Goal: Task Accomplishment & Management: Complete application form

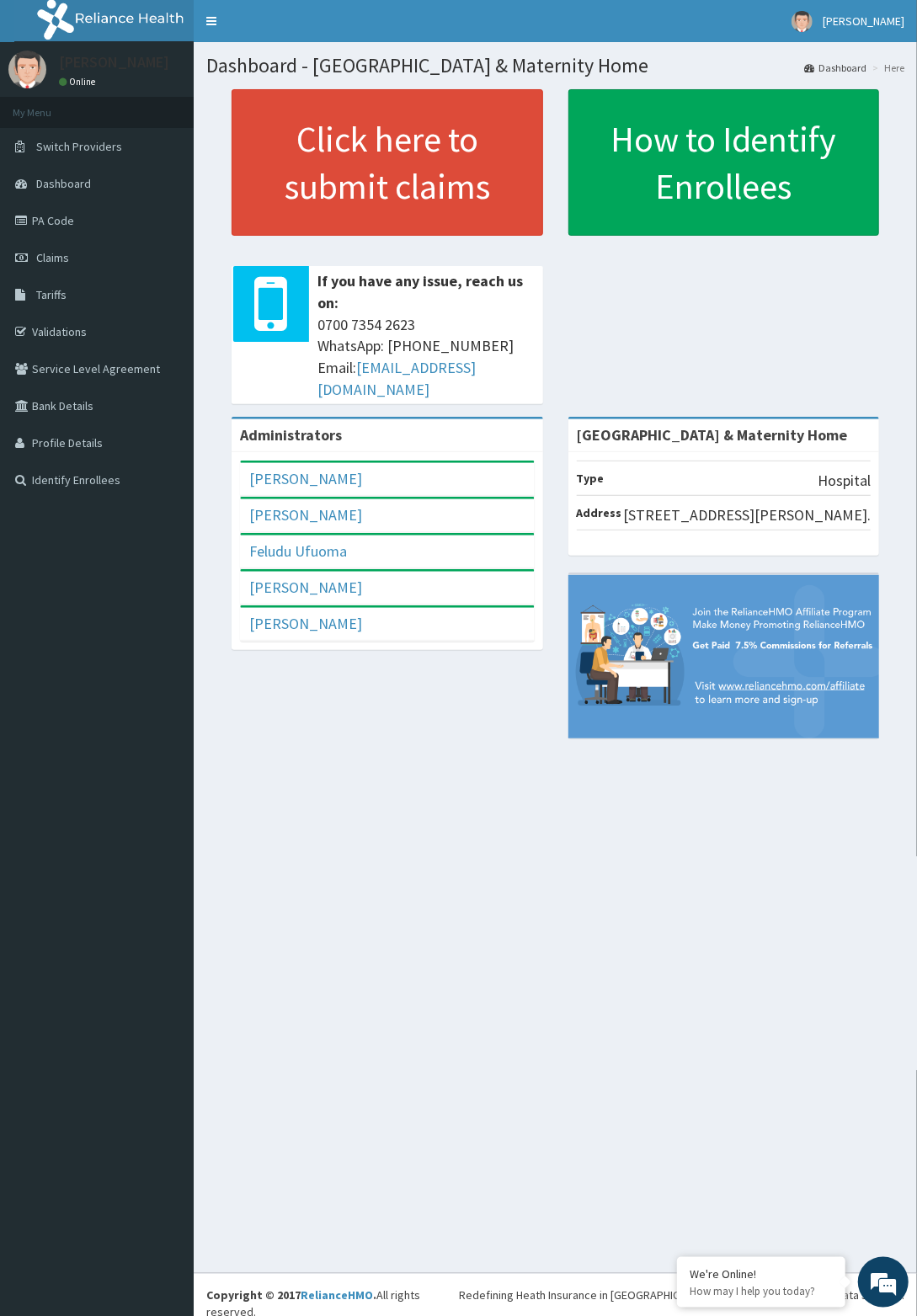
click at [70, 331] on link "Validations" at bounding box center [97, 331] width 193 height 37
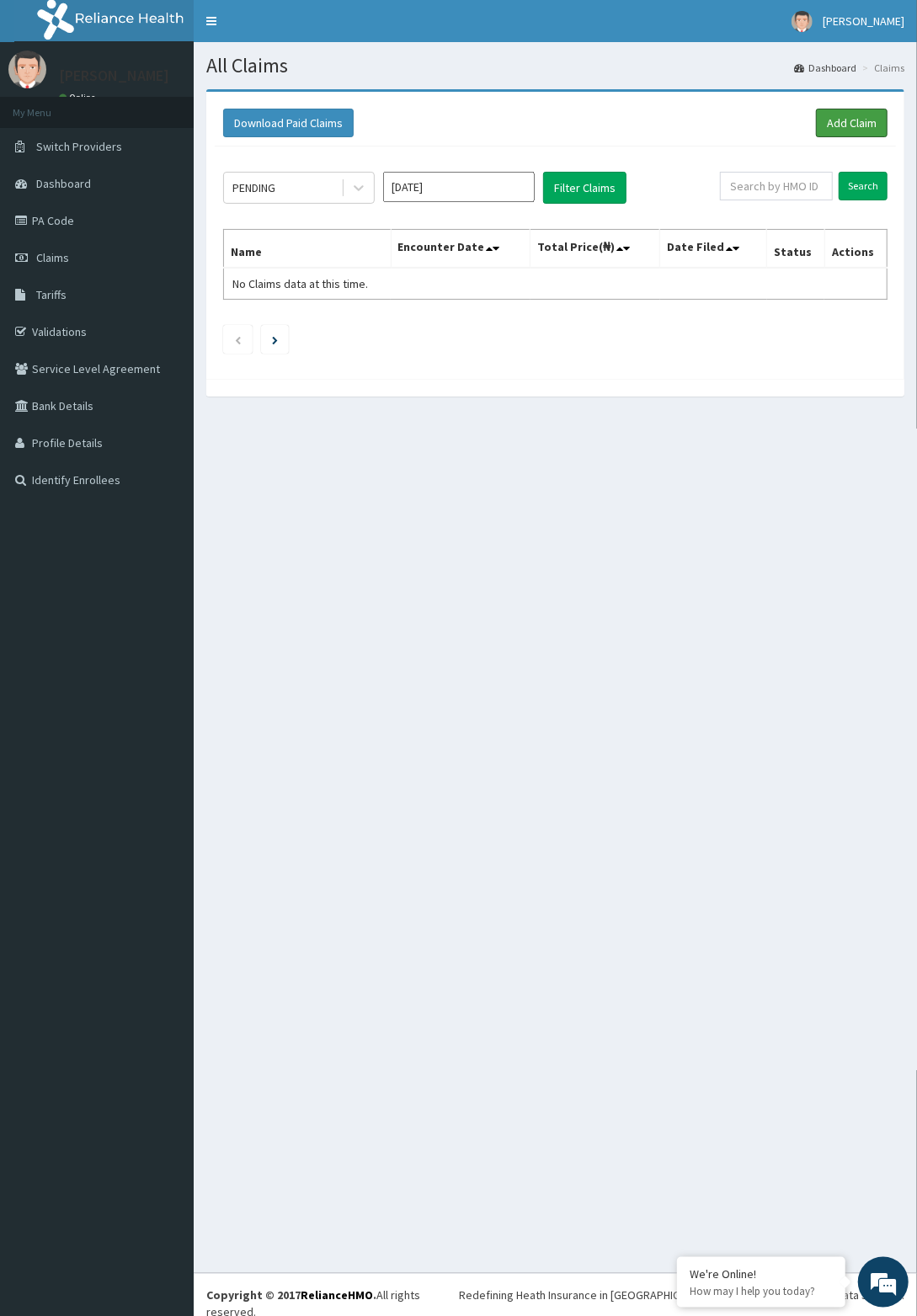
click at [858, 120] on link "Add Claim" at bounding box center [851, 123] width 71 height 28
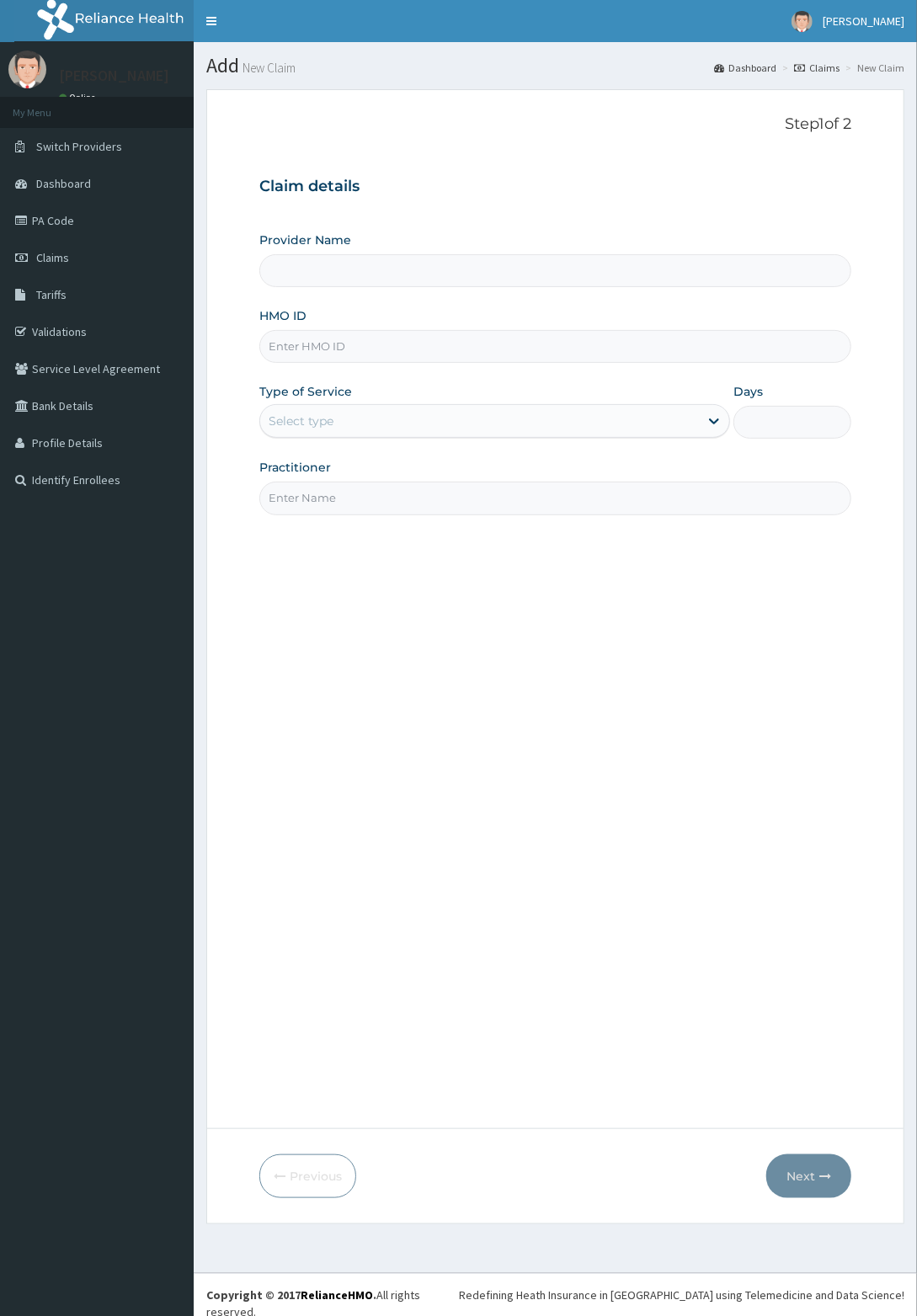
type input "[GEOGRAPHIC_DATA] & Maternity Home"
click at [465, 271] on input "[GEOGRAPHIC_DATA] & Maternity Home" at bounding box center [555, 270] width 592 height 33
click at [454, 351] on input "HMO ID" at bounding box center [555, 346] width 592 height 33
type input "DGB/10023/B"
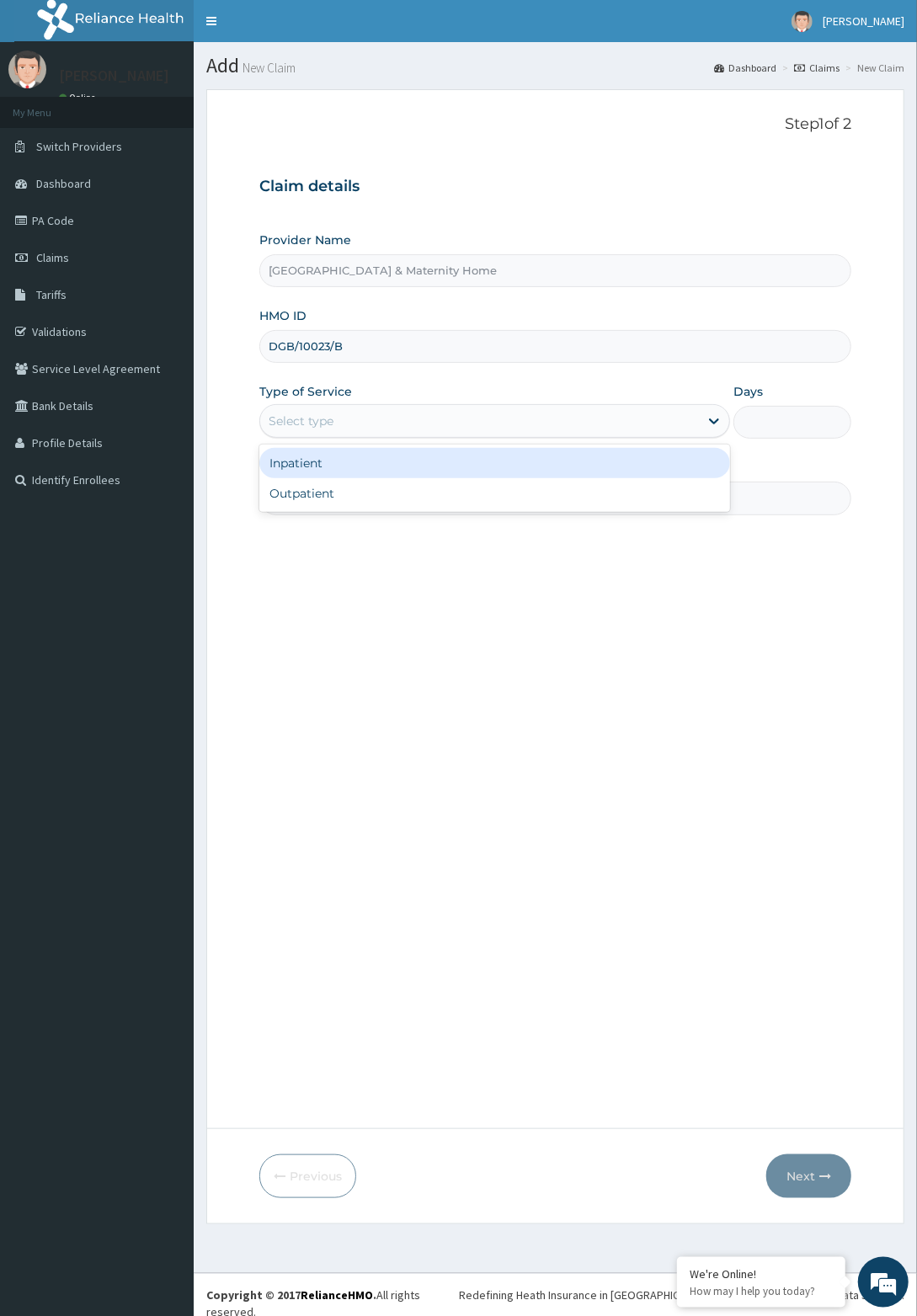
click at [400, 496] on div "Outpatient" at bounding box center [494, 494] width 470 height 30
type input "1"
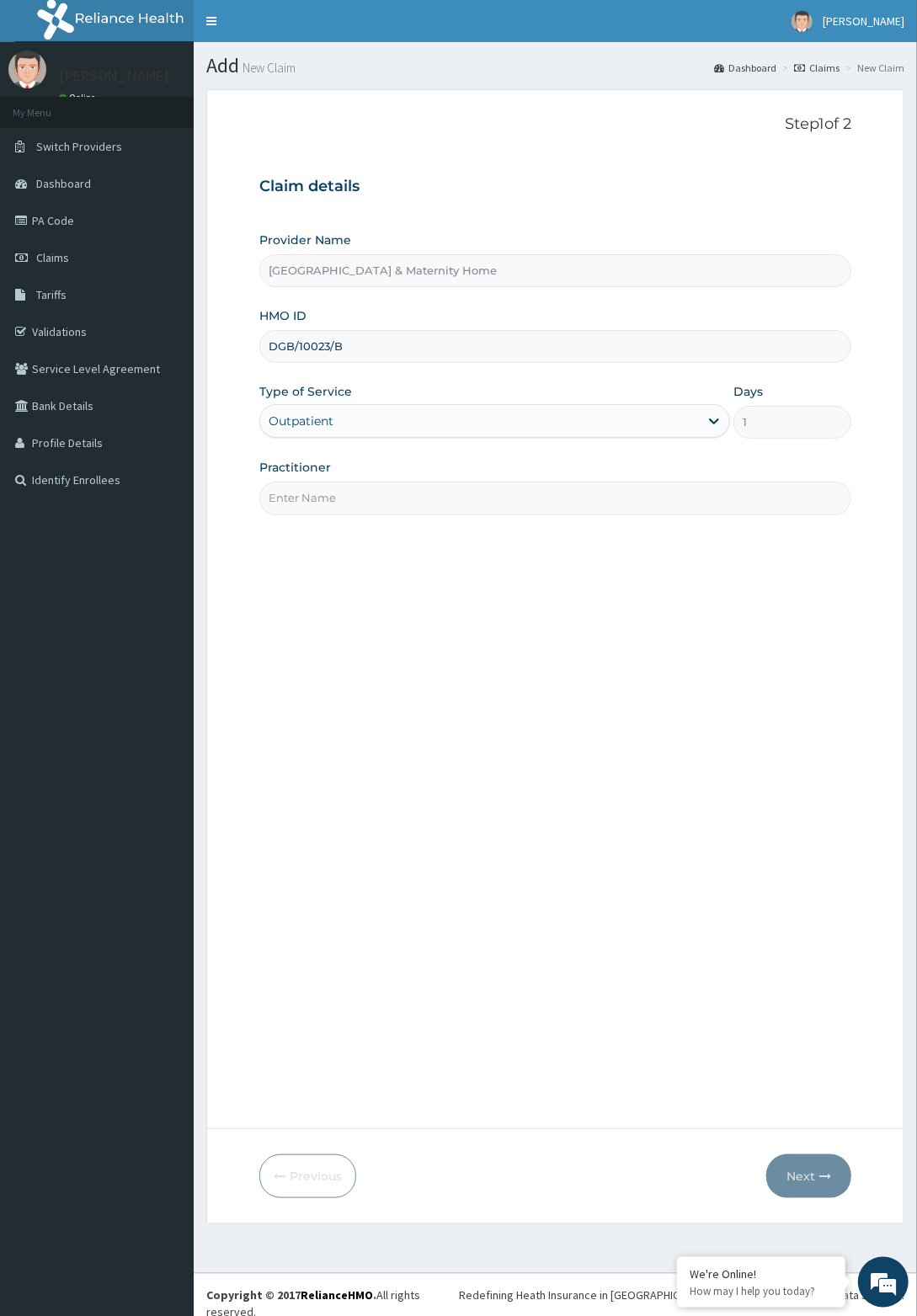
click at [456, 495] on input "Practitioner" at bounding box center [555, 497] width 592 height 33
type input "Dr [PERSON_NAME]"
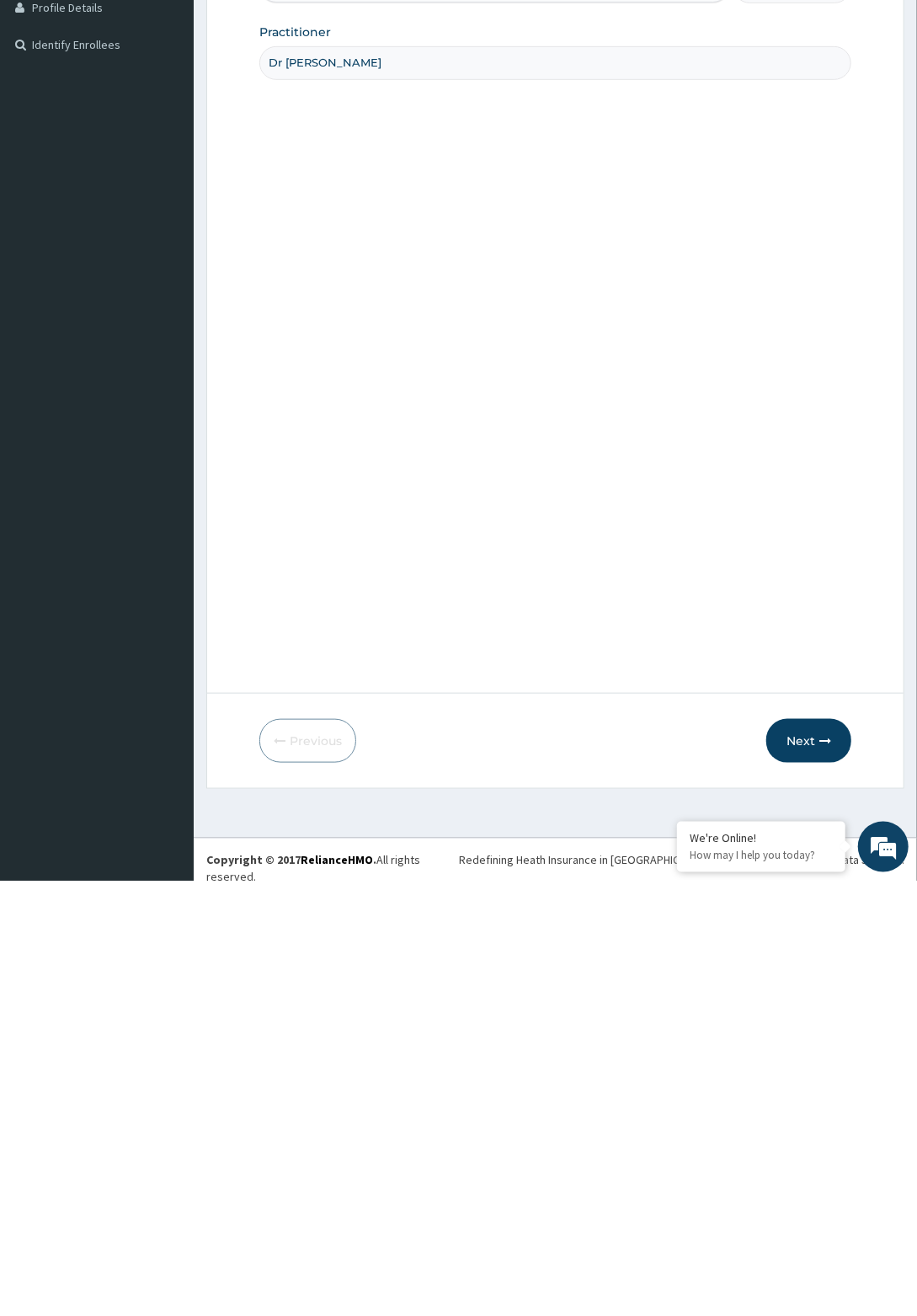
click at [829, 1173] on icon "button" at bounding box center [825, 1176] width 12 height 12
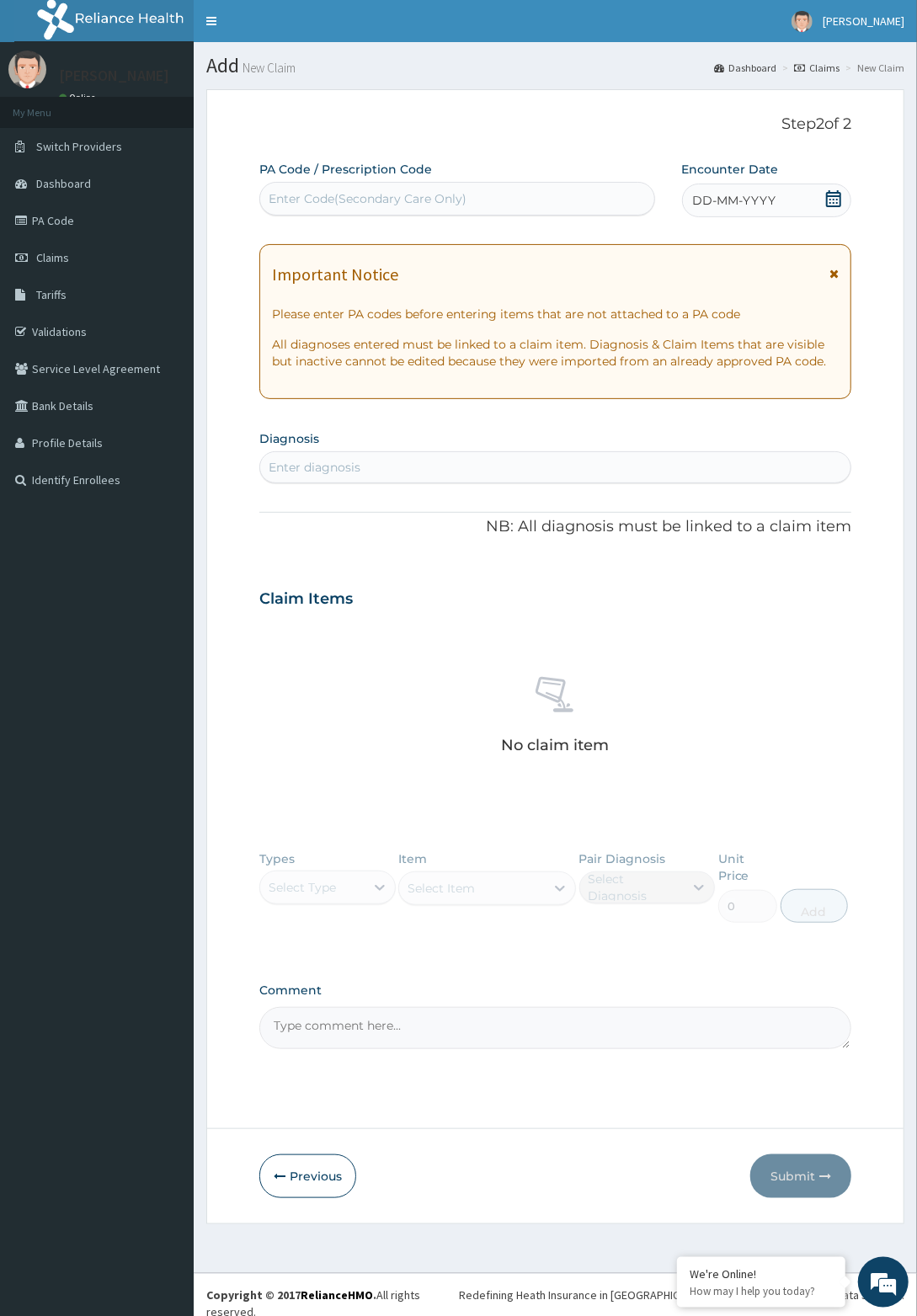
click at [835, 197] on icon at bounding box center [833, 199] width 17 height 17
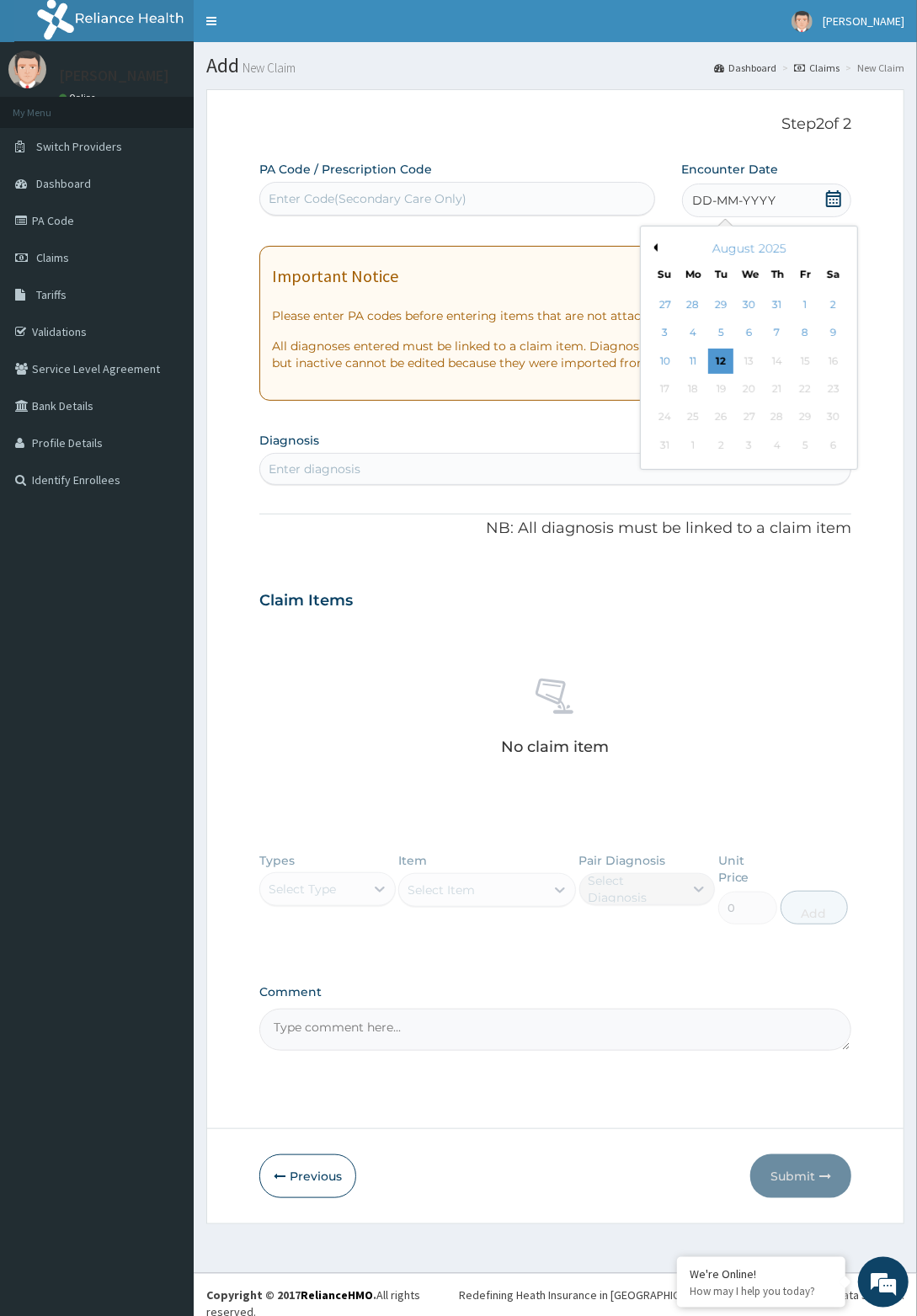
click at [721, 365] on div "12" at bounding box center [720, 360] width 25 height 25
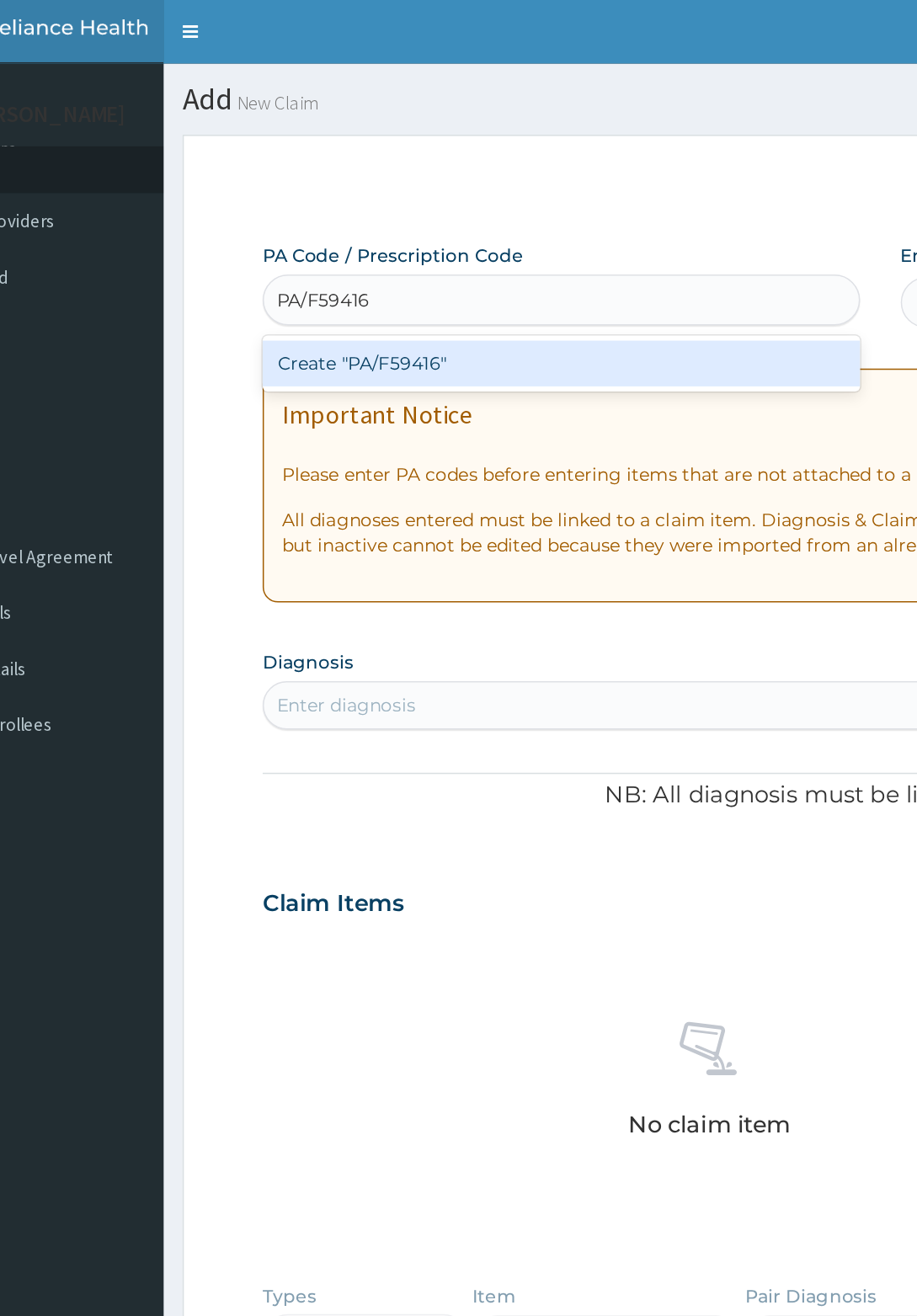
click at [344, 241] on div "Create "PA/F59416"" at bounding box center [457, 240] width 396 height 30
type input "PA/F59416"
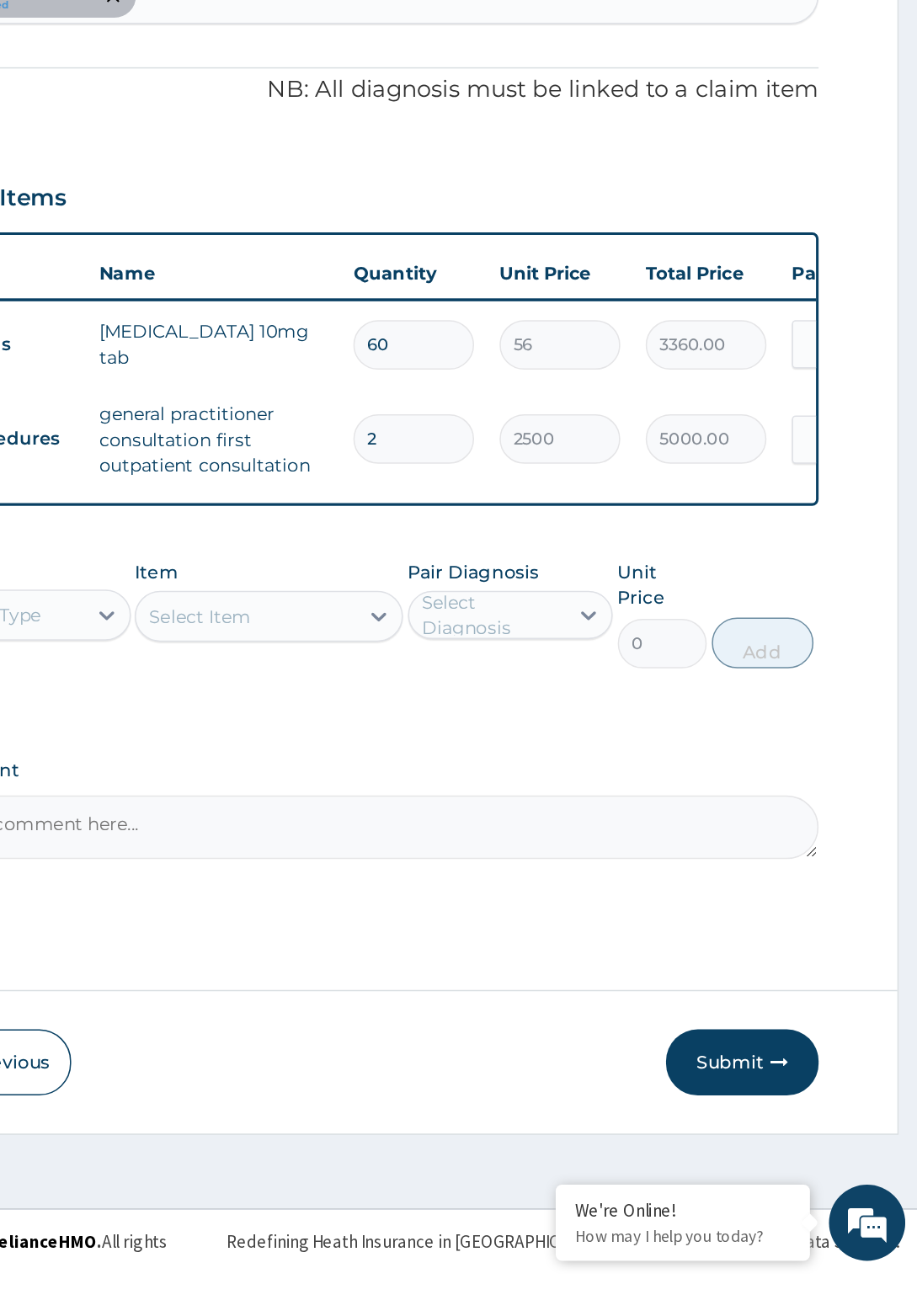
click at [585, 700] on input "60" at bounding box center [583, 700] width 80 height 33
type input "6"
type input "336.00"
type input "0.00"
type input "3"
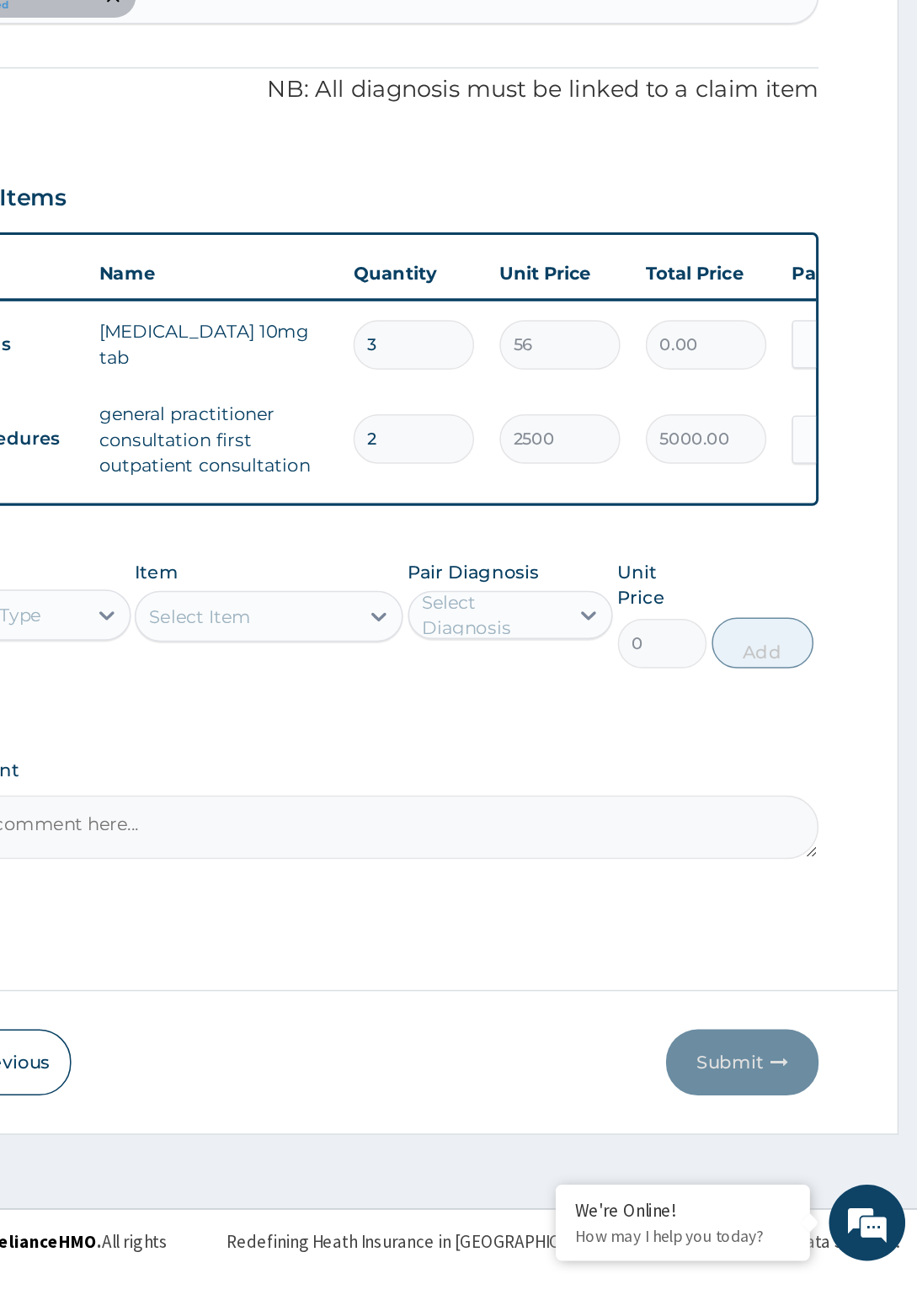
type input "168.00"
type input "30"
type input "1680.00"
type input "30"
click at [573, 760] on input "2" at bounding box center [583, 763] width 80 height 33
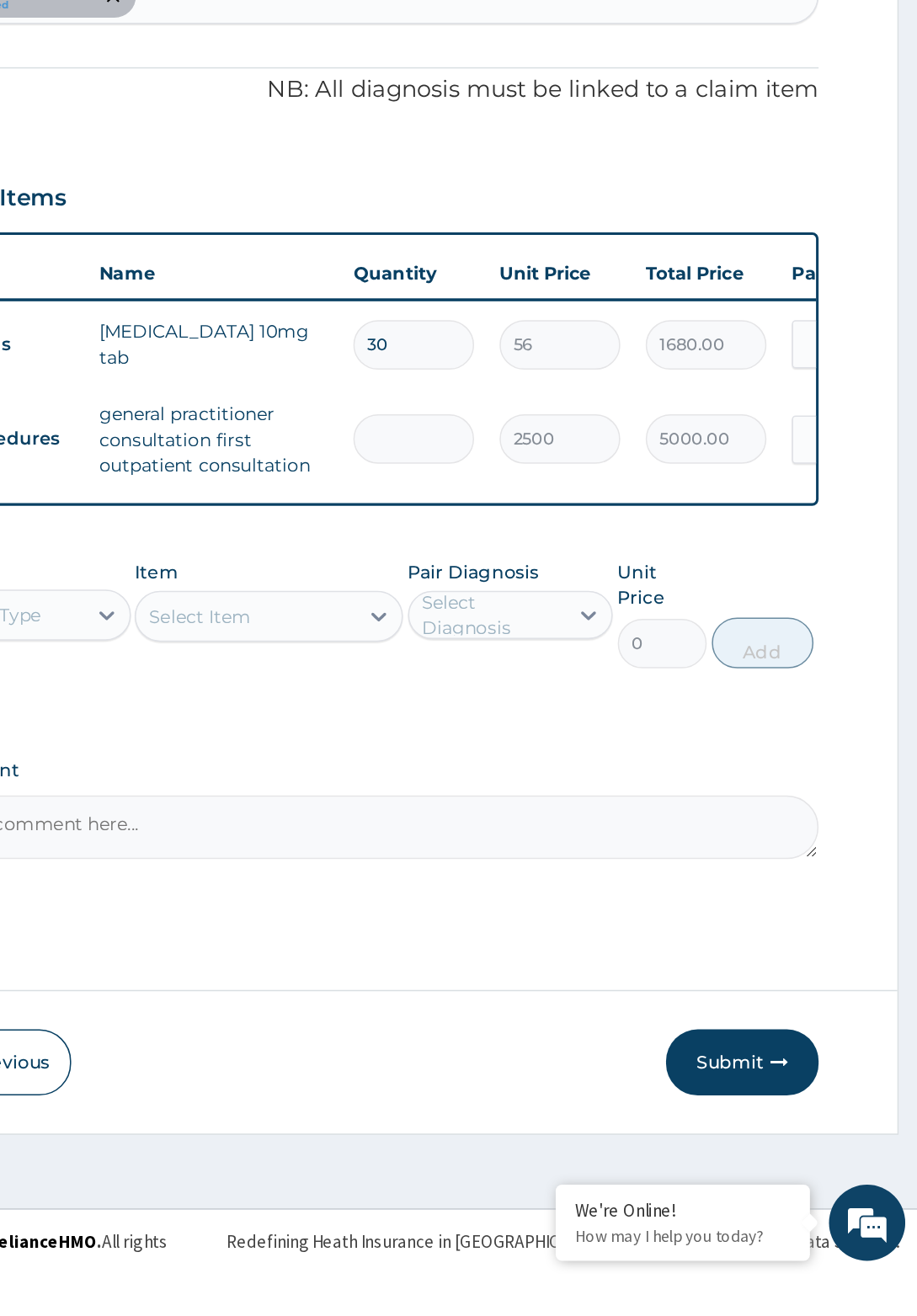
type input "0.00"
type input "1"
type input "2500.00"
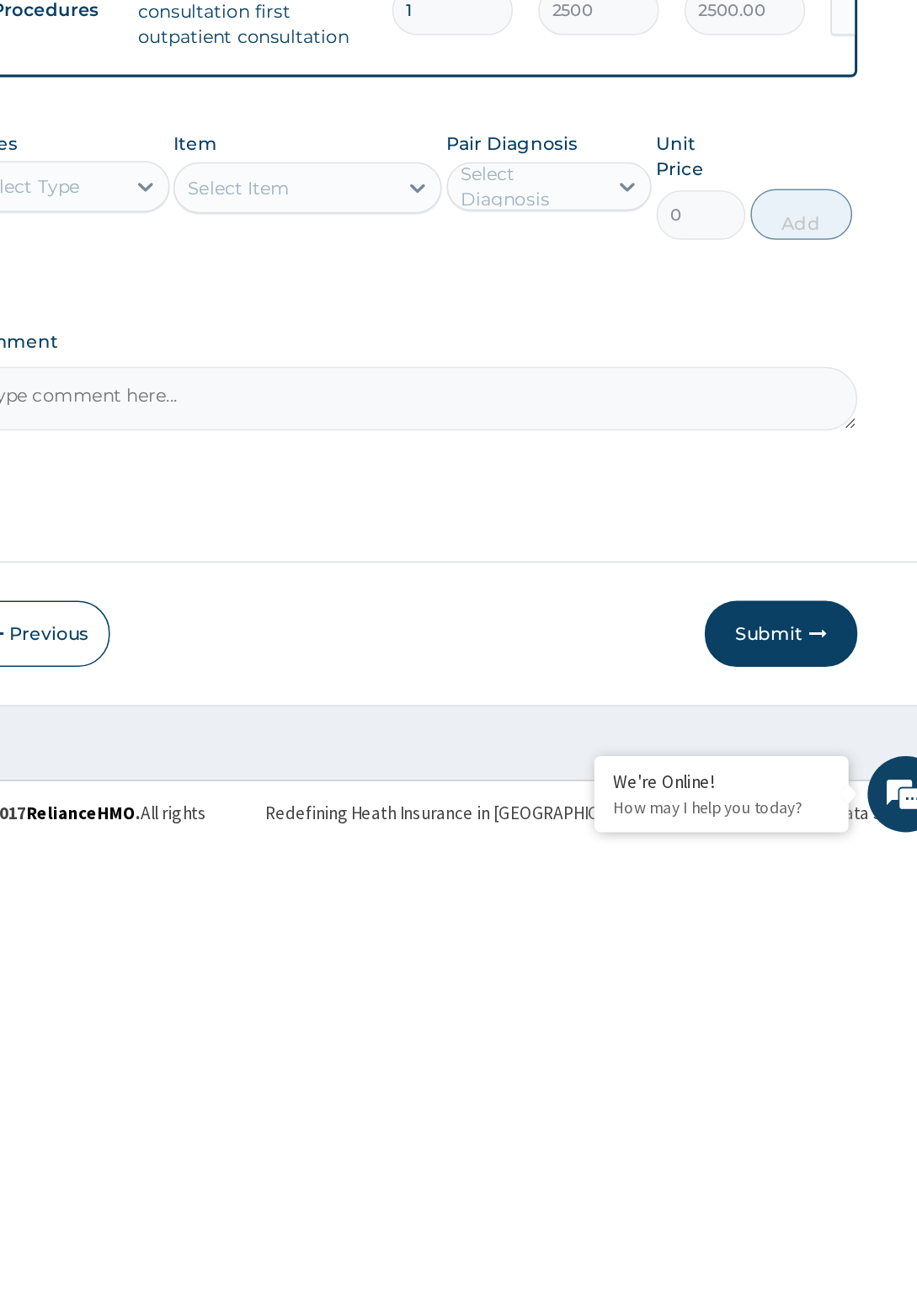
click at [806, 1170] on button "Submit" at bounding box center [801, 1176] width 101 height 44
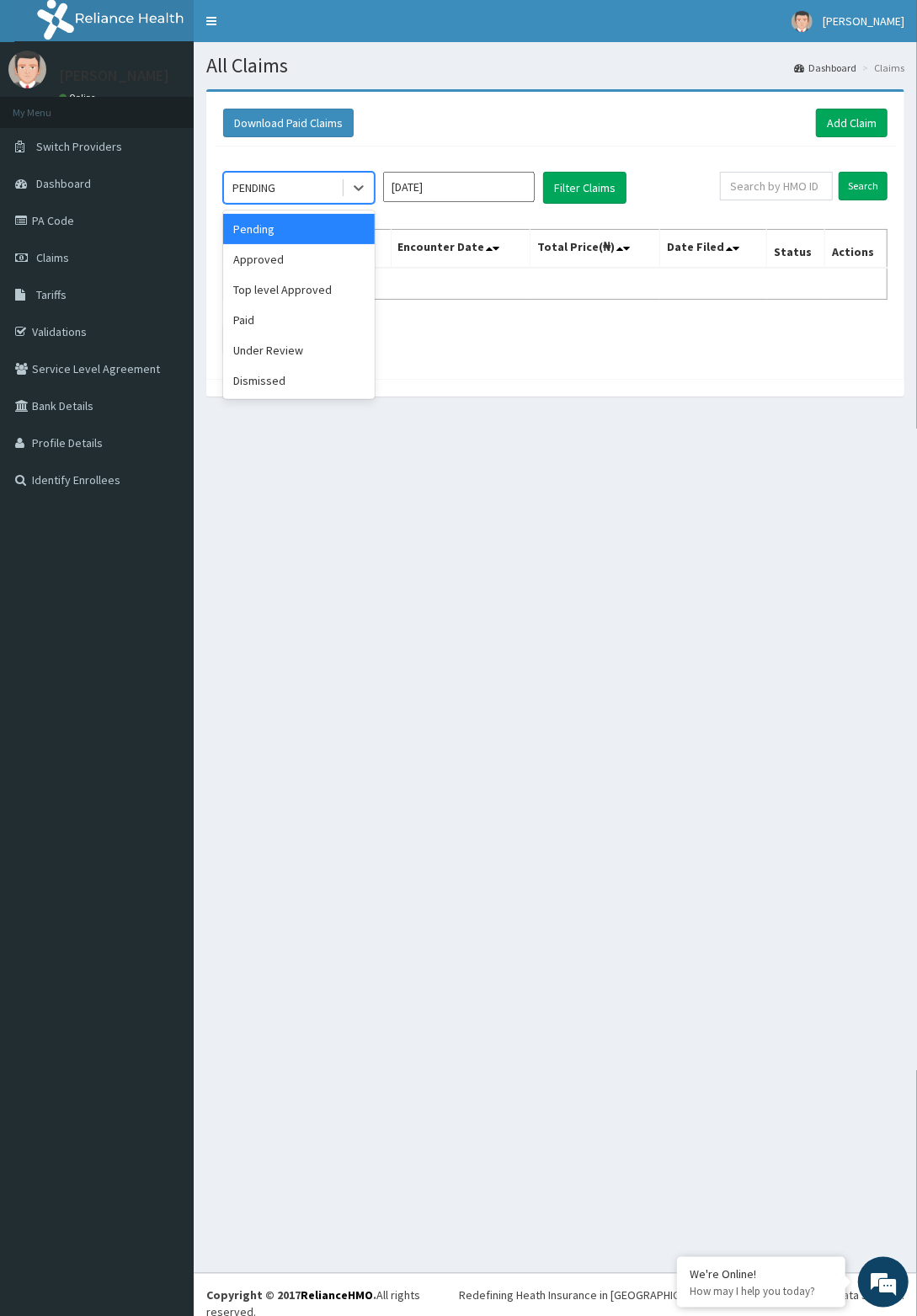
click at [274, 252] on div "Approved" at bounding box center [298, 259] width 151 height 30
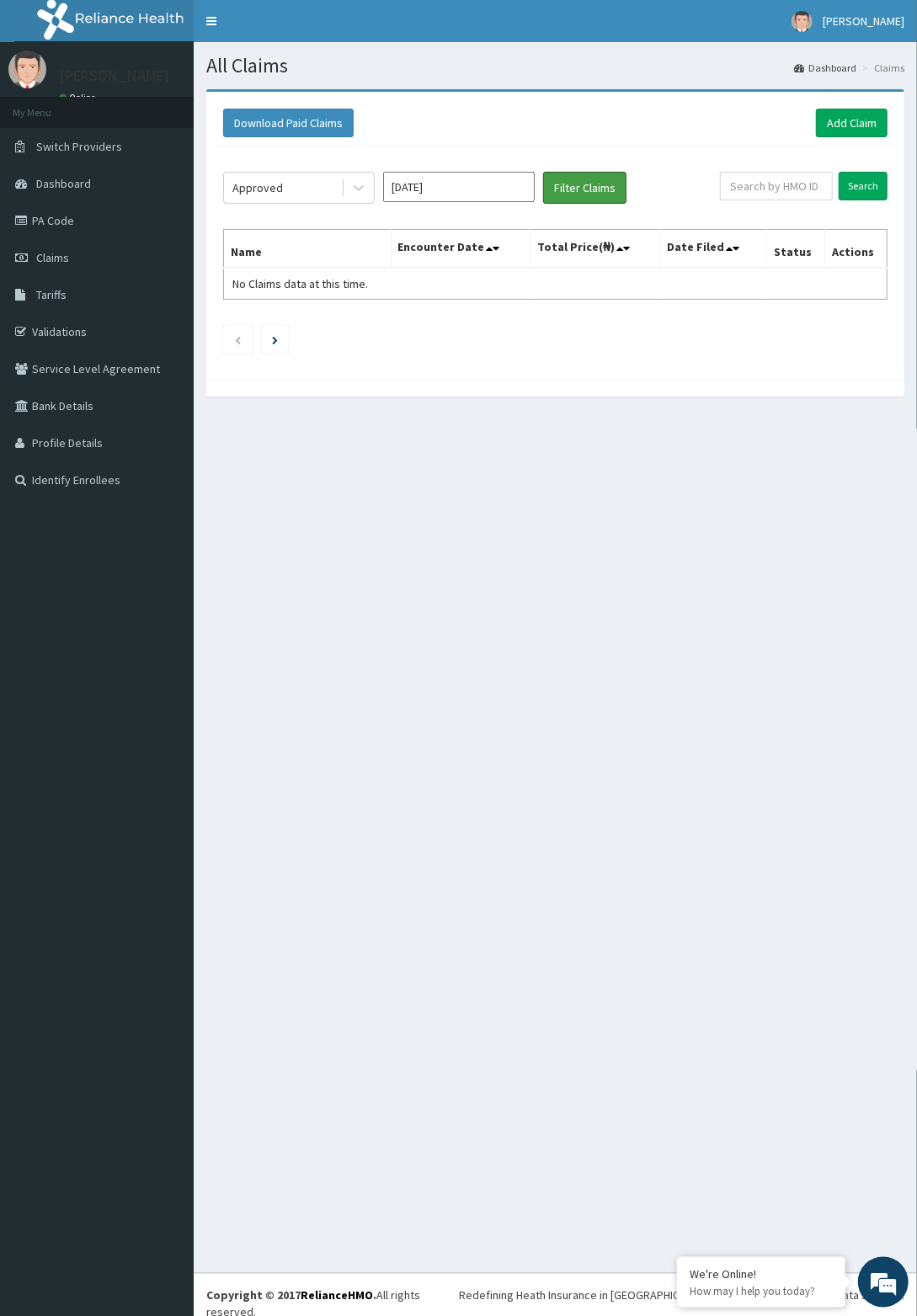
click at [585, 186] on button "Filter Claims" at bounding box center [585, 188] width 84 height 32
